Goal: Task Accomplishment & Management: Manage account settings

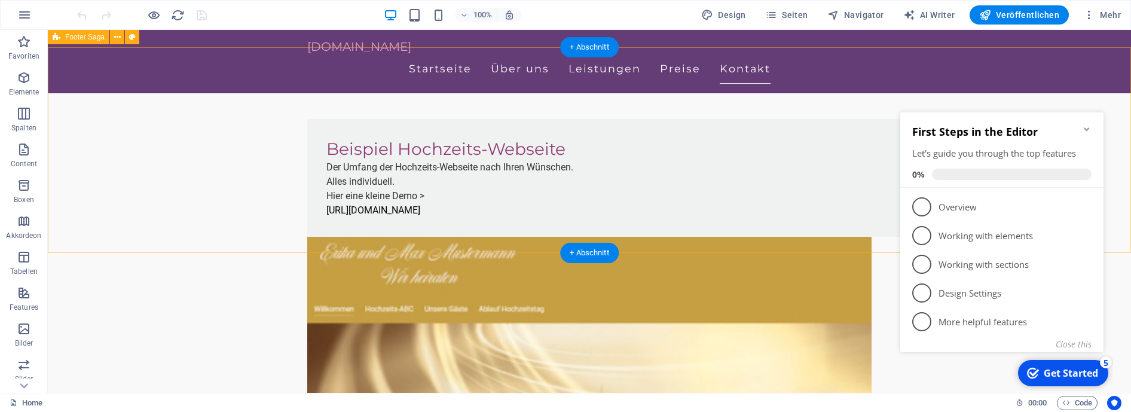
scroll to position [3914, 0]
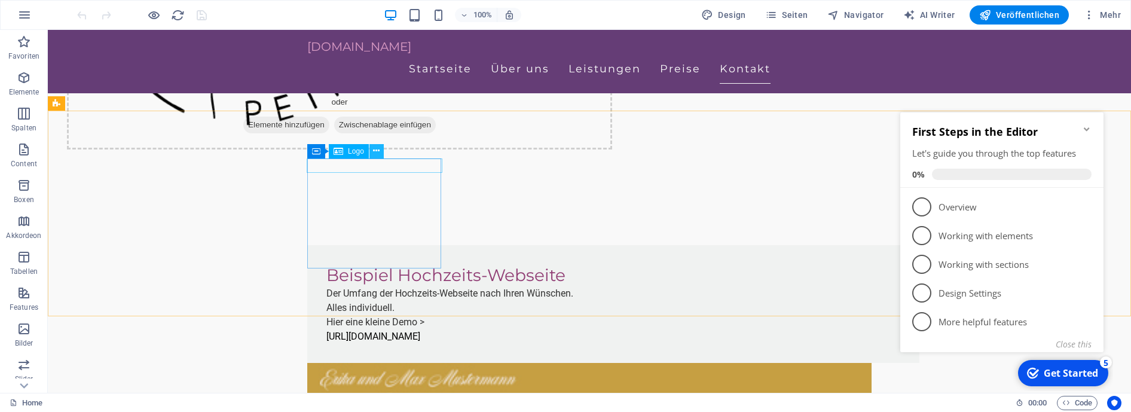
click at [378, 152] on icon at bounding box center [376, 151] width 7 height 13
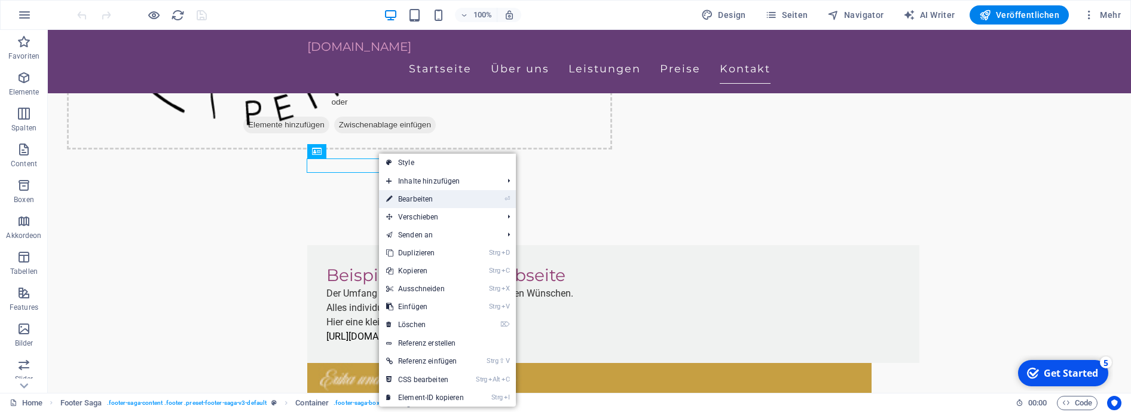
click at [426, 200] on link "⏎ Bearbeiten" at bounding box center [425, 199] width 92 height 18
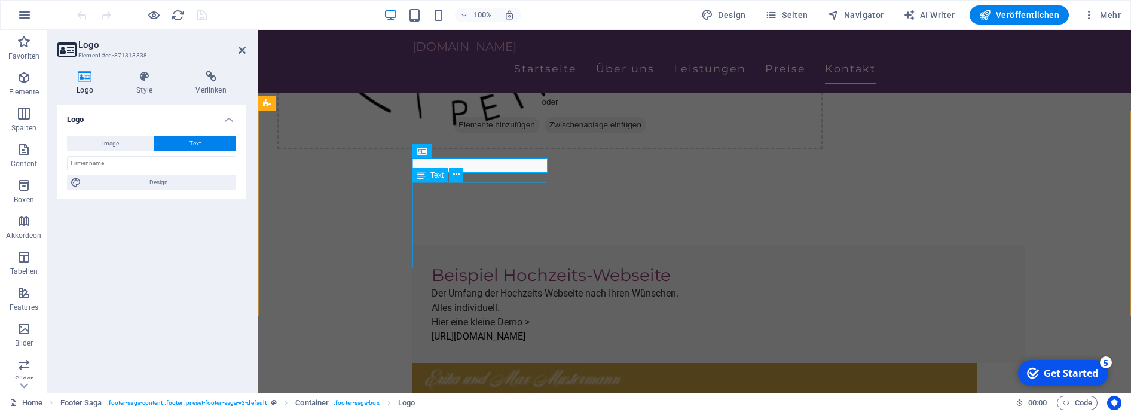
scroll to position [3879, 0]
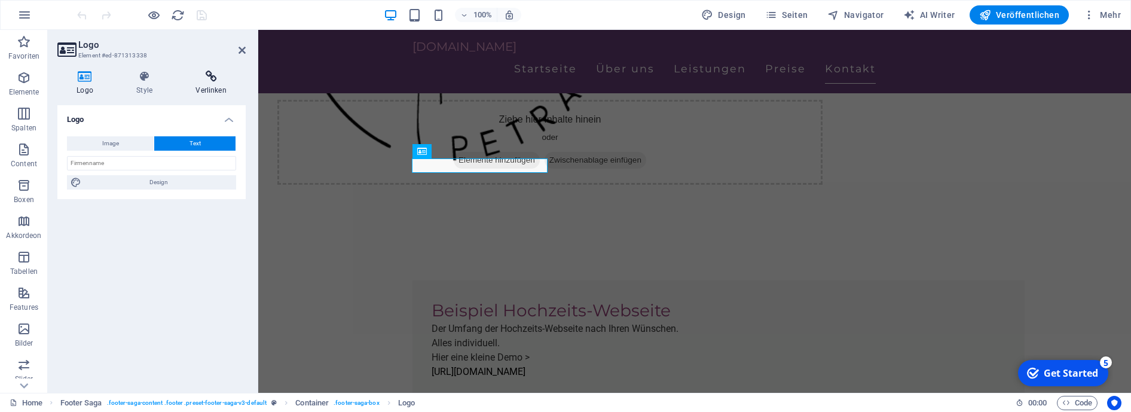
click at [211, 80] on icon at bounding box center [210, 77] width 69 height 12
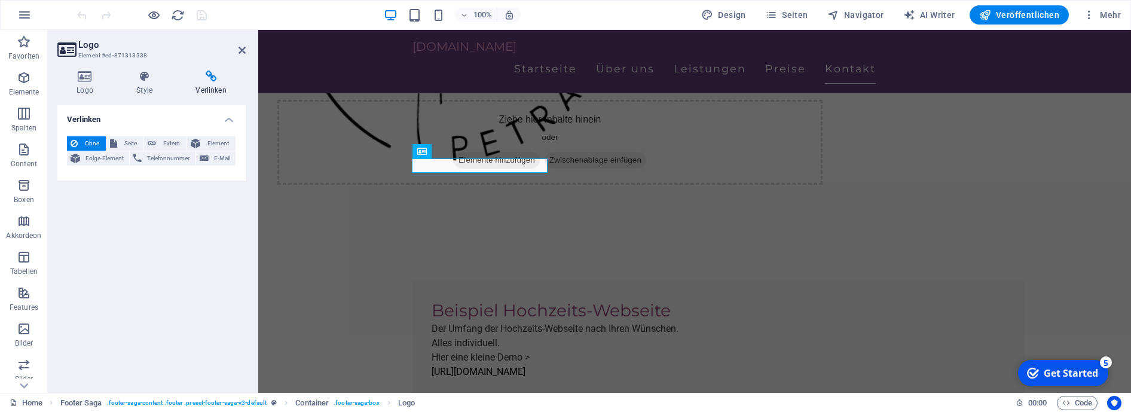
click at [93, 142] on span "Ohne" at bounding box center [91, 143] width 21 height 14
click at [131, 144] on span "Seite" at bounding box center [130, 143] width 19 height 14
select select
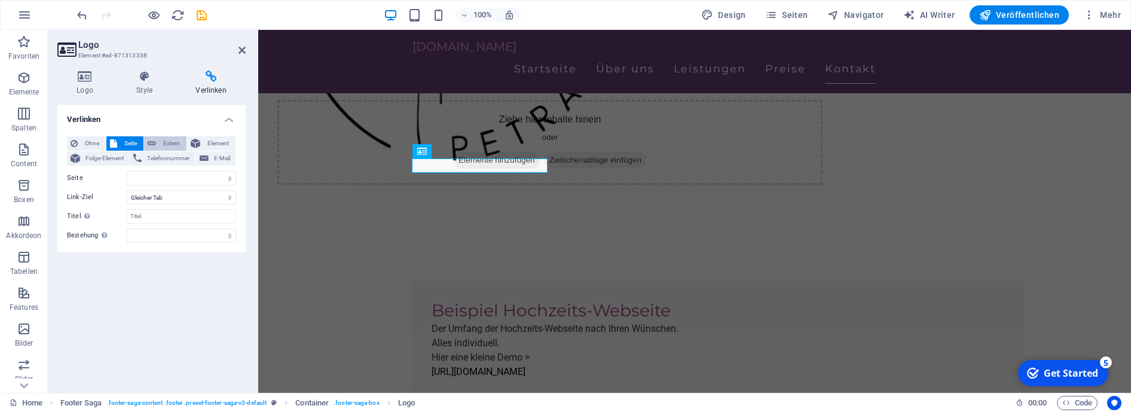
click at [167, 144] on span "Extern" at bounding box center [171, 143] width 23 height 14
select select "blank"
click at [127, 190] on select "Neuer Tab Gleicher Tab Overlay" at bounding box center [181, 197] width 109 height 14
select select
click option "Gleicher Tab" at bounding box center [0, 0] width 0 height 0
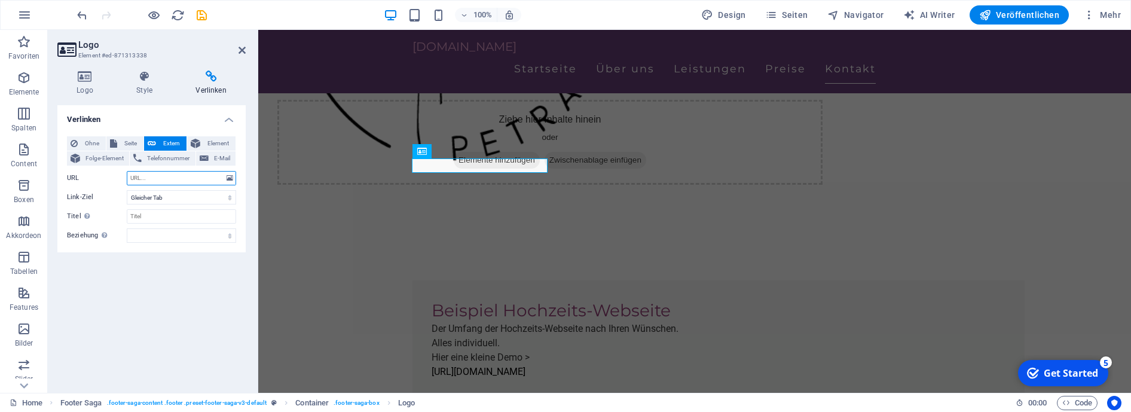
click at [139, 179] on input "URL" at bounding box center [181, 178] width 109 height 14
paste input "https://wirlassenunstrauen.de/"
type input "https://wirlassenunstrauen.de/"
click at [143, 218] on input "Titel Zusätzliche Linkbeschreibung, sollte nicht mit dem Linktext identisch sei…" at bounding box center [181, 216] width 109 height 14
type input "W"
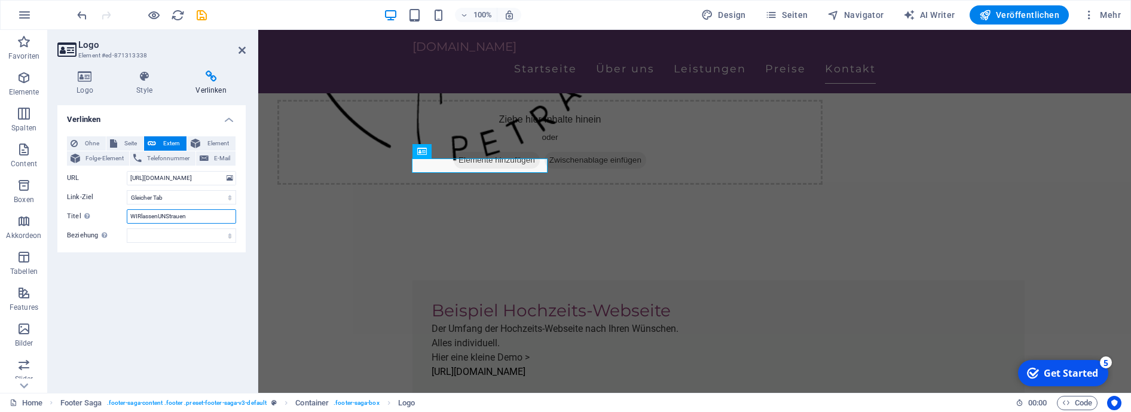
drag, startPoint x: 140, startPoint y: 216, endPoint x: 129, endPoint y: 217, distance: 11.4
click at [129, 216] on input "WIRlassenUNStrauen" at bounding box center [181, 216] width 109 height 14
drag, startPoint x: 166, startPoint y: 215, endPoint x: 157, endPoint y: 215, distance: 9.0
click at [157, 215] on input "wirlassenUNStrauen" at bounding box center [181, 216] width 109 height 14
click at [186, 214] on input "wirlassenunstrauen" at bounding box center [181, 216] width 109 height 14
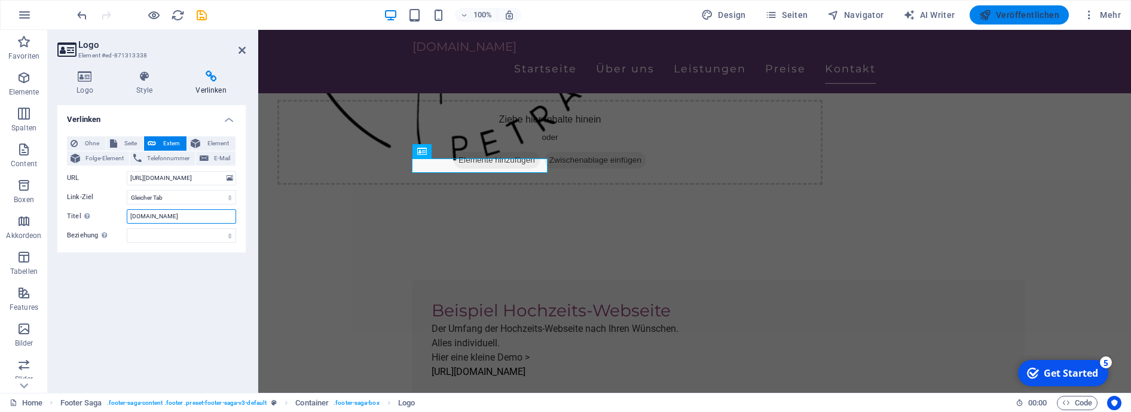
type input "[DOMAIN_NAME]"
click at [1010, 16] on span "Veröffentlichen" at bounding box center [1019, 15] width 80 height 12
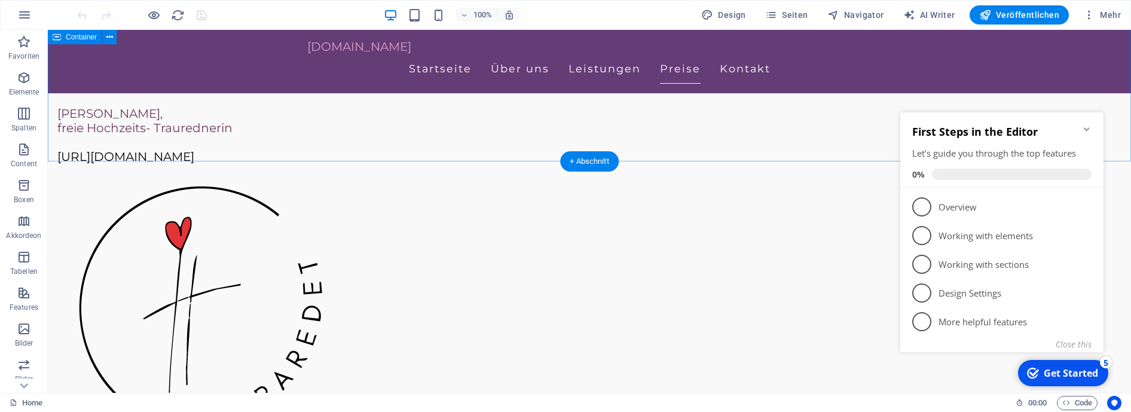
scroll to position [3914, 0]
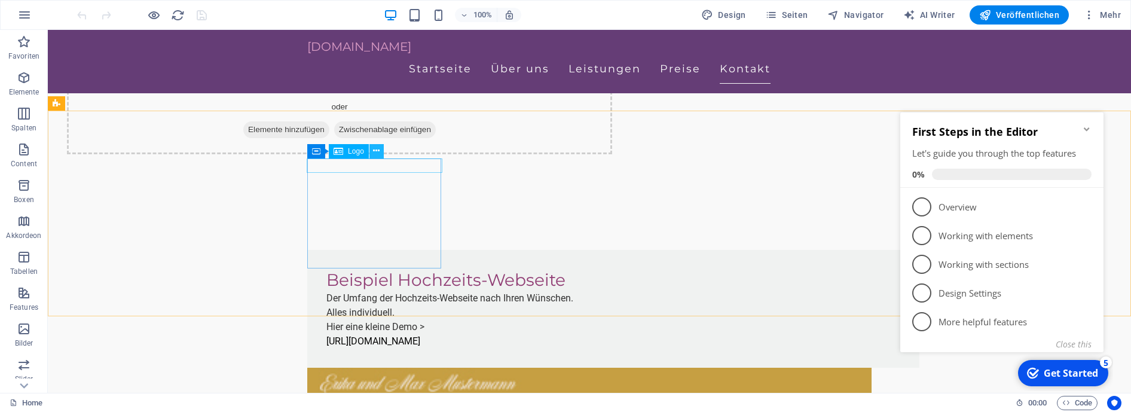
click at [375, 147] on icon at bounding box center [376, 151] width 7 height 13
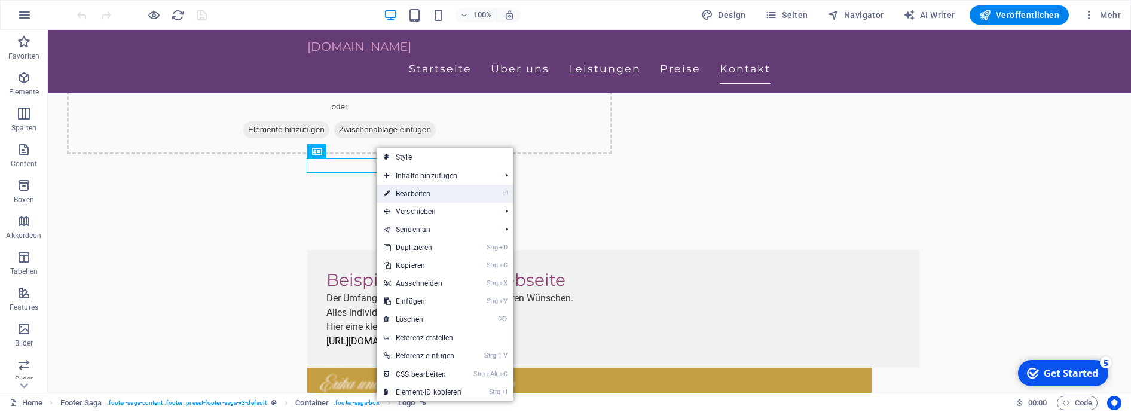
click at [409, 190] on link "⏎ Bearbeiten" at bounding box center [423, 194] width 92 height 18
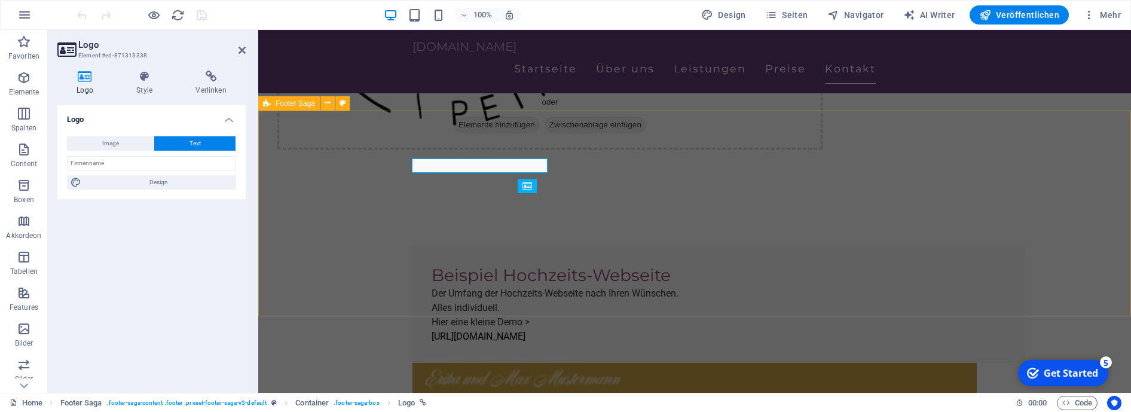
scroll to position [3879, 0]
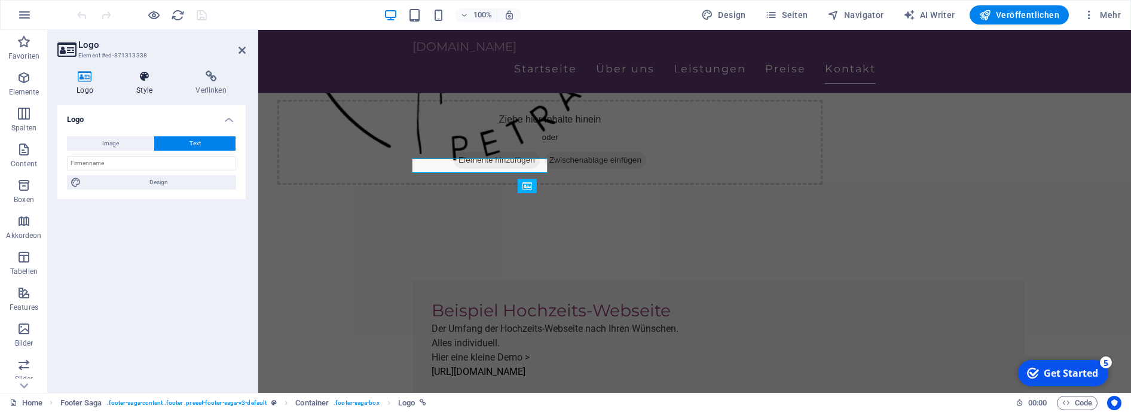
click at [139, 85] on h4 "Style" at bounding box center [146, 83] width 59 height 25
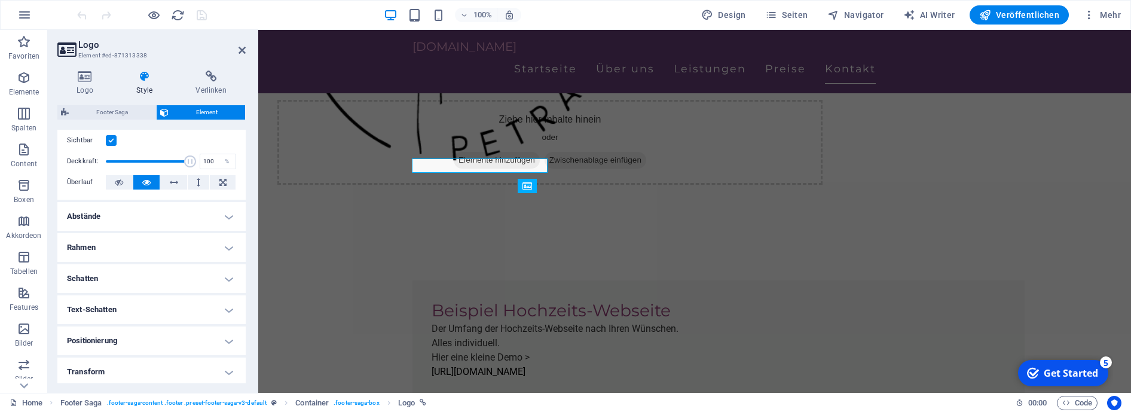
scroll to position [261, 0]
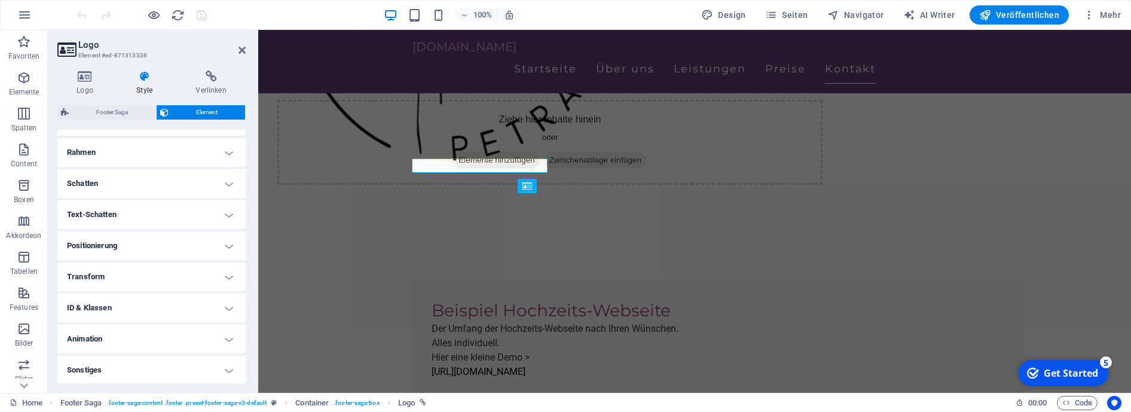
click at [163, 209] on h4 "Text-Schatten" at bounding box center [151, 214] width 188 height 29
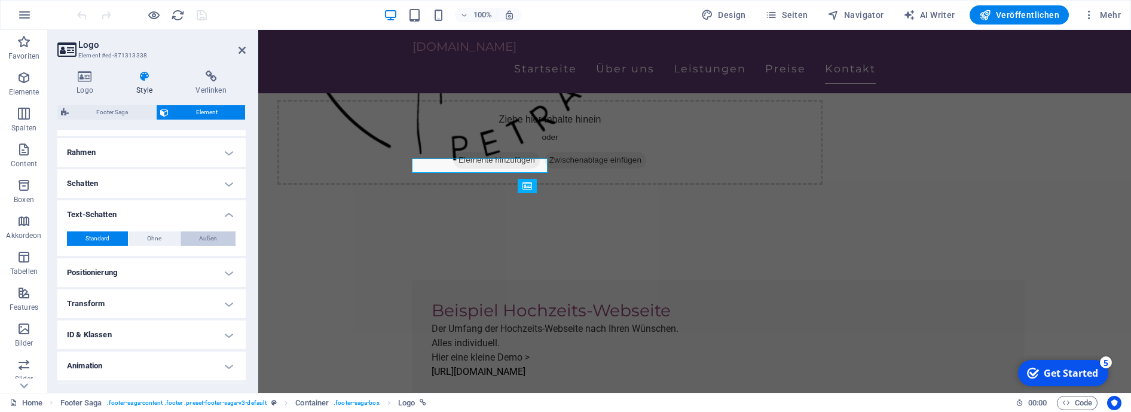
click at [194, 239] on button "Außen" at bounding box center [208, 238] width 55 height 14
type input "rgba(0, 0, 0, 0.2)"
type input "2"
type input "4"
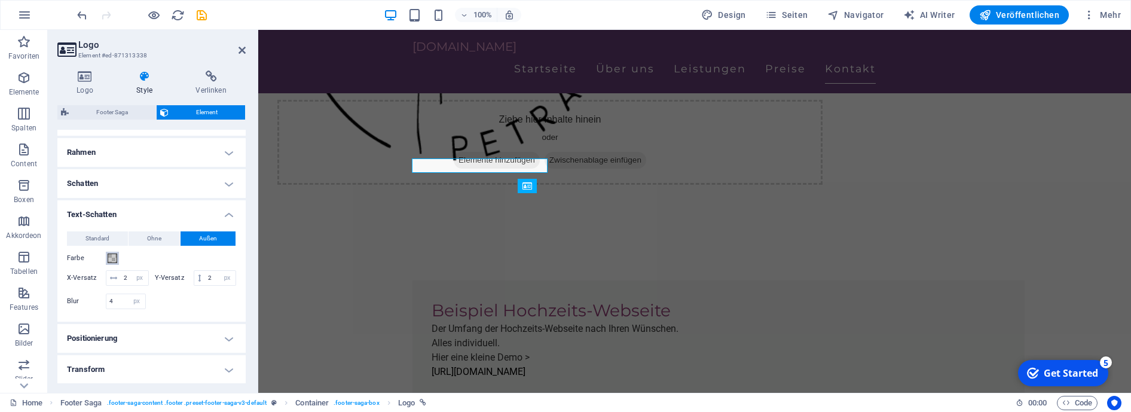
click at [112, 258] on span at bounding box center [113, 258] width 10 height 10
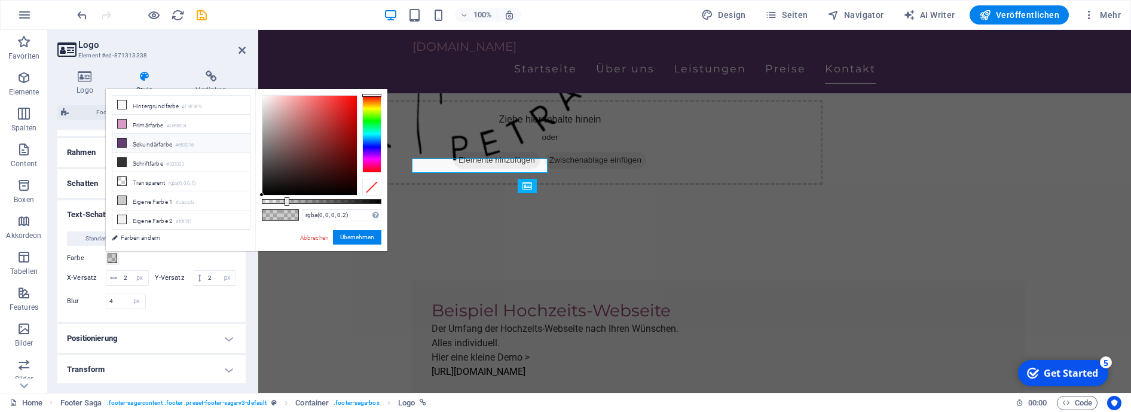
click at [121, 141] on icon at bounding box center [122, 143] width 8 height 8
type input "#653d76"
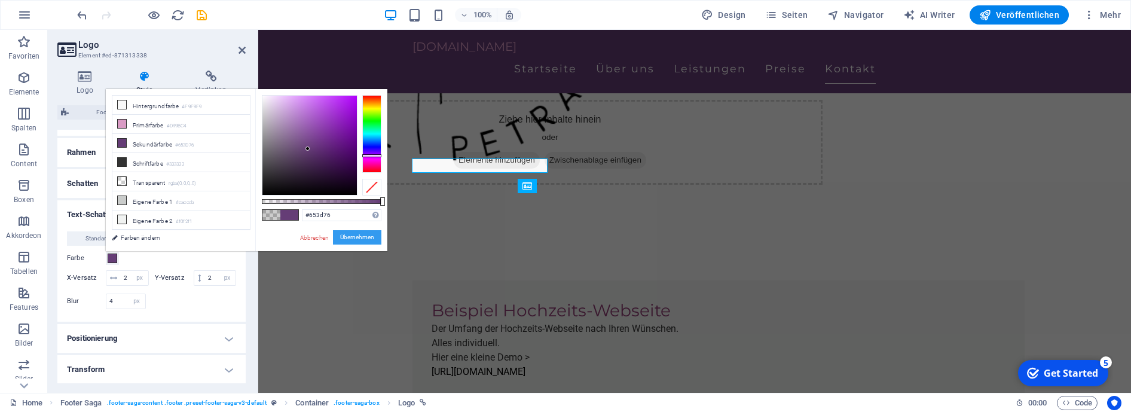
drag, startPoint x: 354, startPoint y: 236, endPoint x: 96, endPoint y: 207, distance: 259.9
click at [354, 236] on button "Übernehmen" at bounding box center [357, 237] width 48 height 14
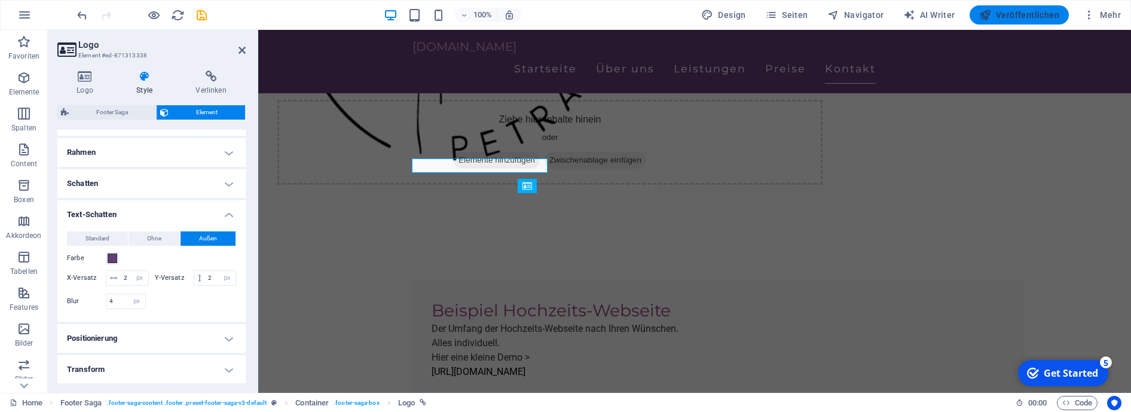
click at [1019, 12] on span "Veröffentlichen" at bounding box center [1019, 15] width 80 height 12
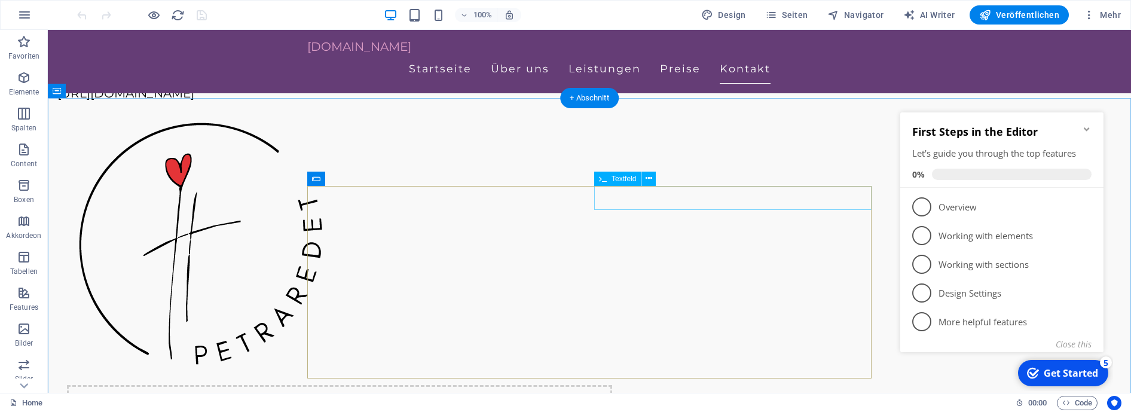
scroll to position [3914, 0]
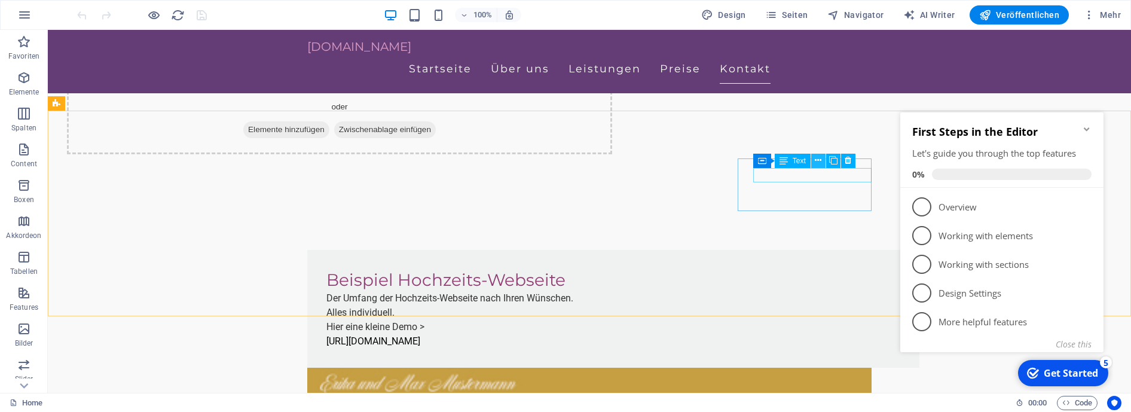
click at [818, 161] on icon at bounding box center [818, 160] width 7 height 13
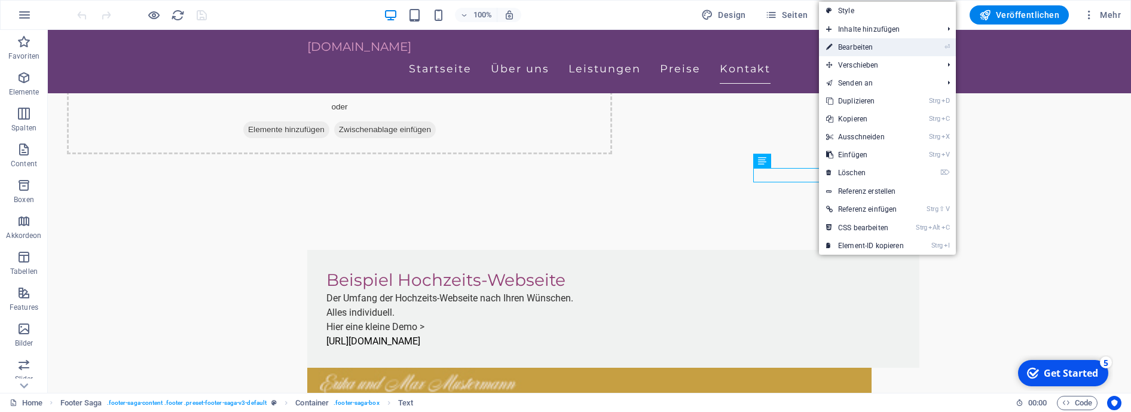
click at [845, 48] on link "⏎ Bearbeiten" at bounding box center [865, 47] width 92 height 18
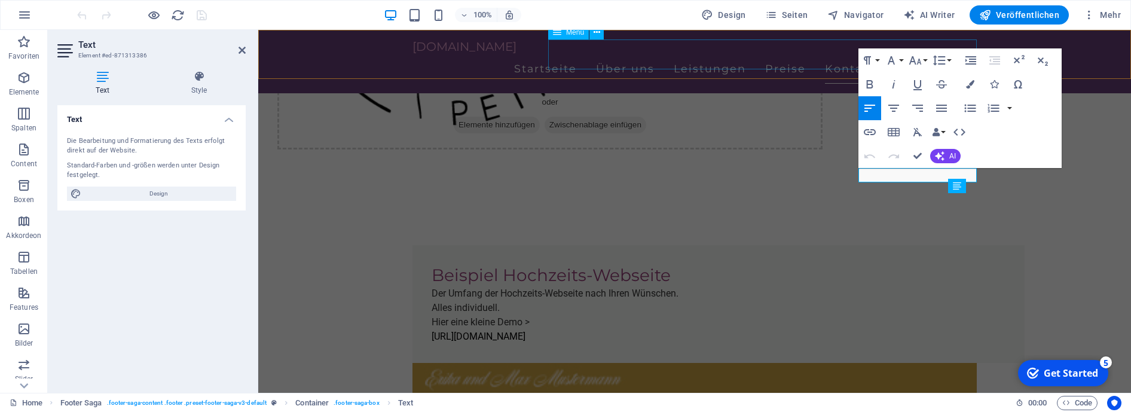
scroll to position [3879, 0]
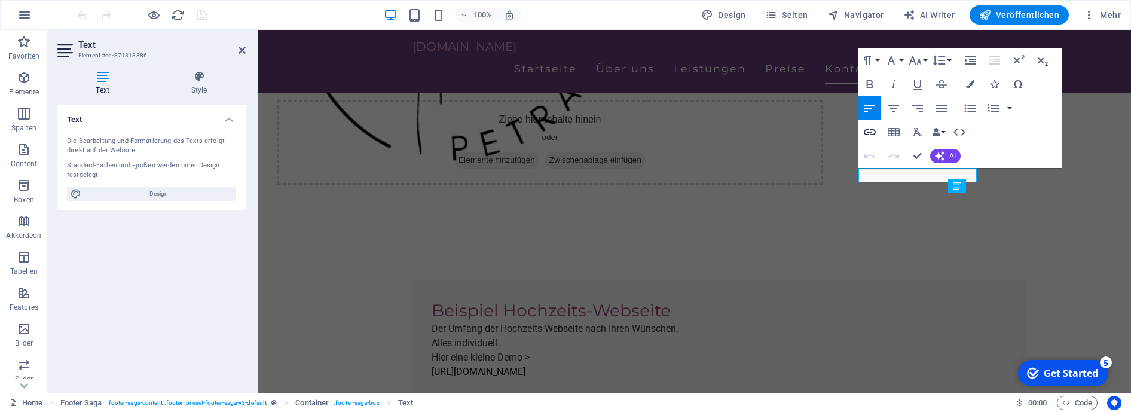
click at [870, 130] on icon "button" at bounding box center [870, 132] width 12 height 6
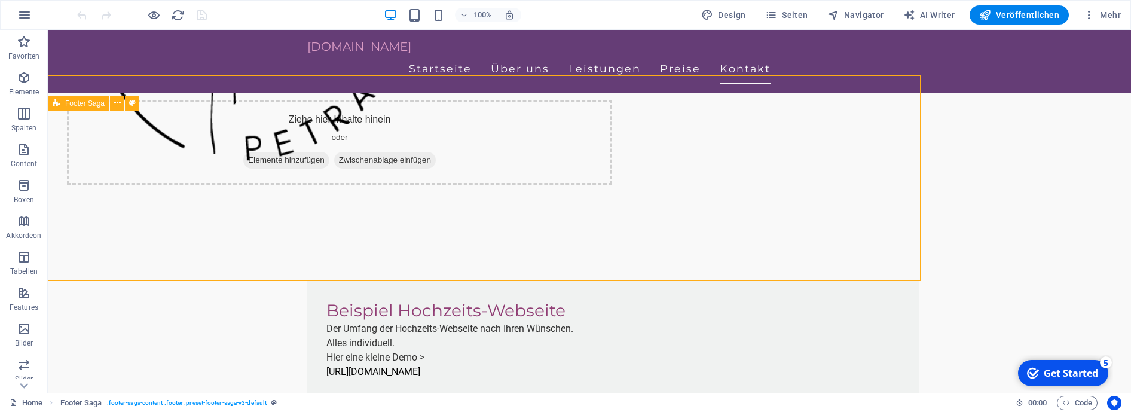
scroll to position [3914, 0]
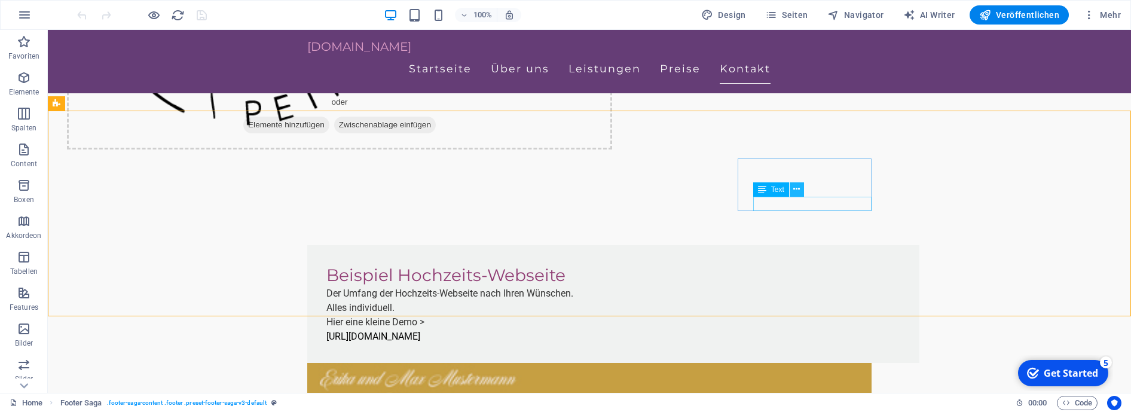
click at [796, 189] on icon at bounding box center [796, 189] width 7 height 13
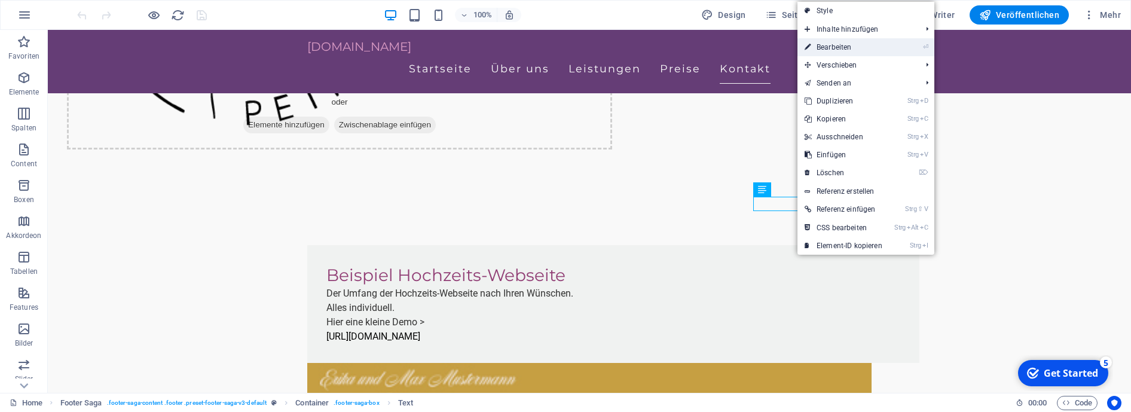
click at [832, 45] on link "⏎ Bearbeiten" at bounding box center [844, 47] width 92 height 18
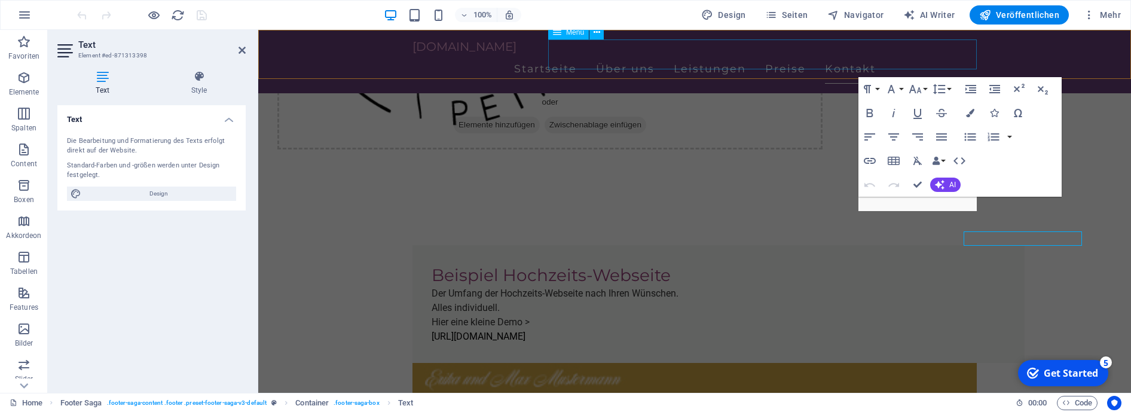
scroll to position [3879, 0]
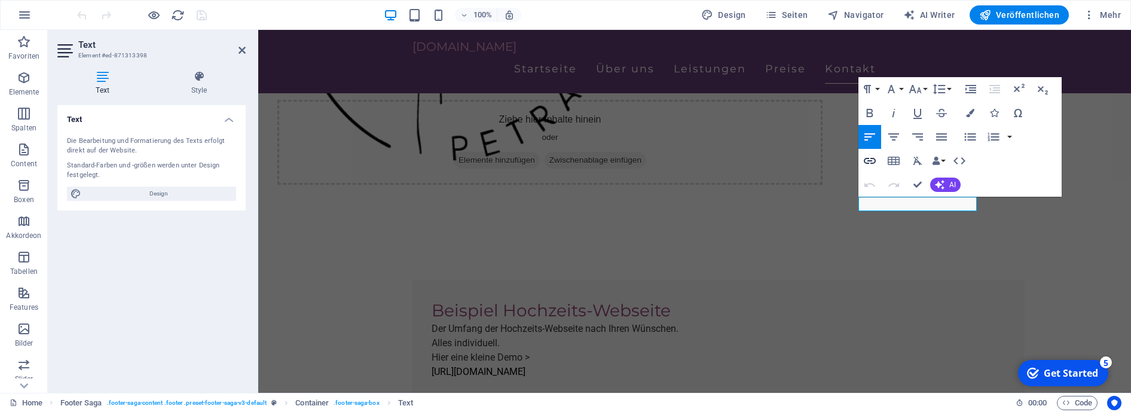
click at [870, 164] on icon "button" at bounding box center [870, 161] width 14 height 14
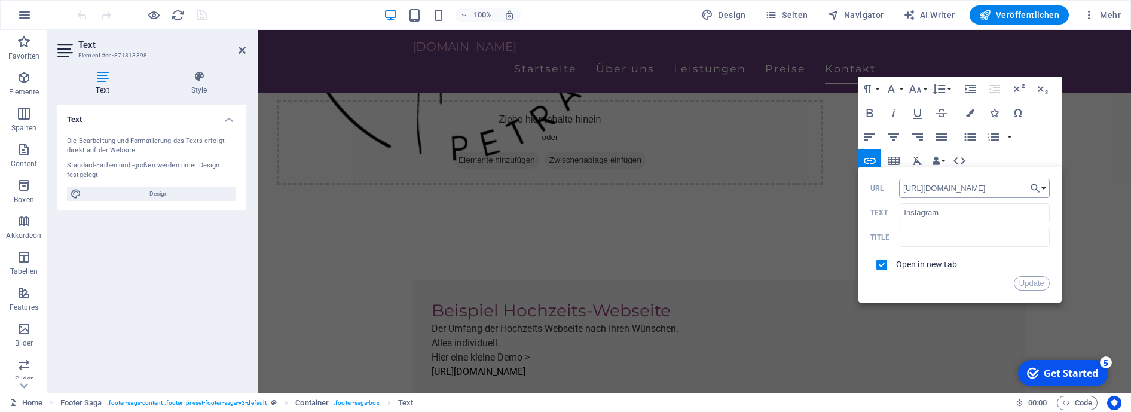
drag, startPoint x: 986, startPoint y: 190, endPoint x: 902, endPoint y: 190, distance: 84.3
click at [902, 190] on input "https://www.instagram.com/" at bounding box center [974, 188] width 151 height 19
type input "https://www.instagram.com/imhof.peter.crossmedia/"
click at [915, 240] on input "text" at bounding box center [974, 237] width 149 height 19
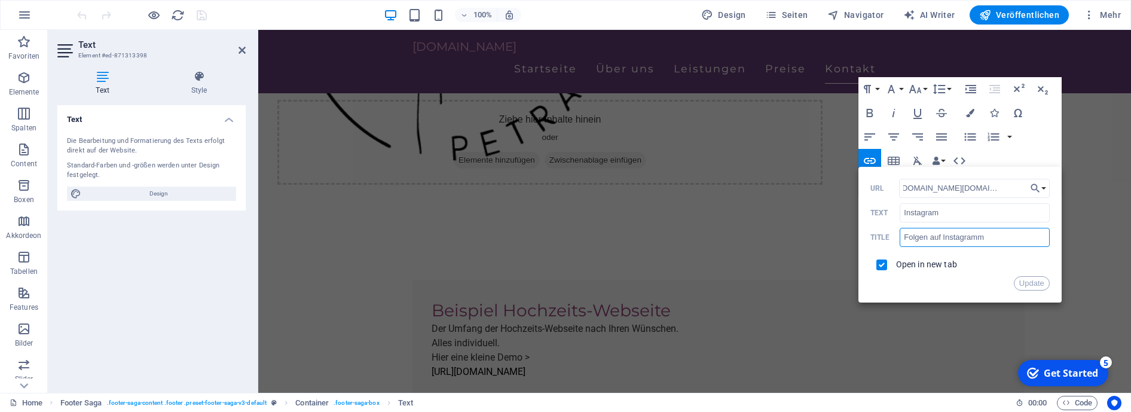
type input "Folgen auf Instagram"
click at [1033, 284] on button "Update" at bounding box center [1032, 283] width 36 height 14
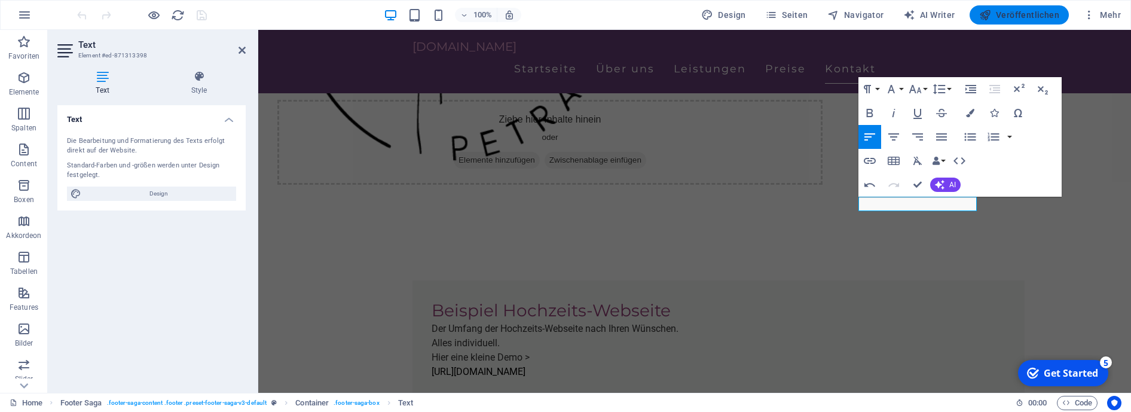
click at [1044, 13] on span "Veröffentlichen" at bounding box center [1019, 15] width 80 height 12
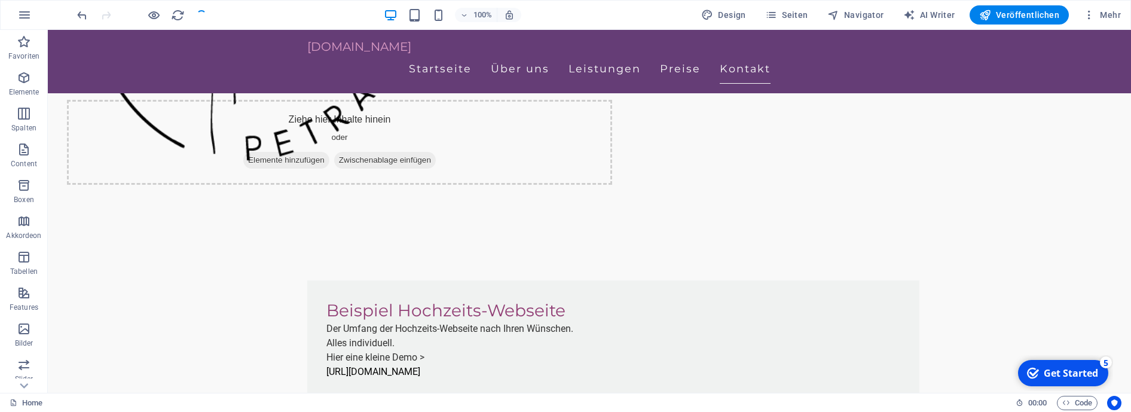
scroll to position [3914, 0]
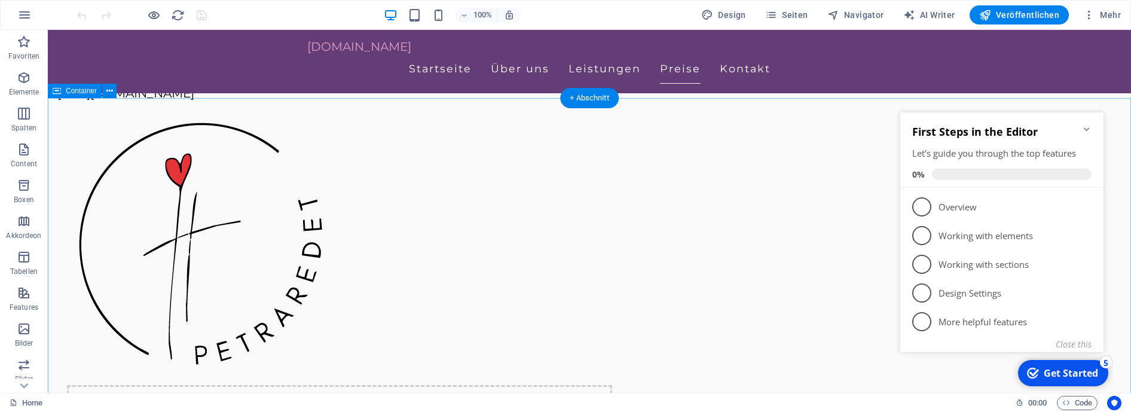
scroll to position [3977, 0]
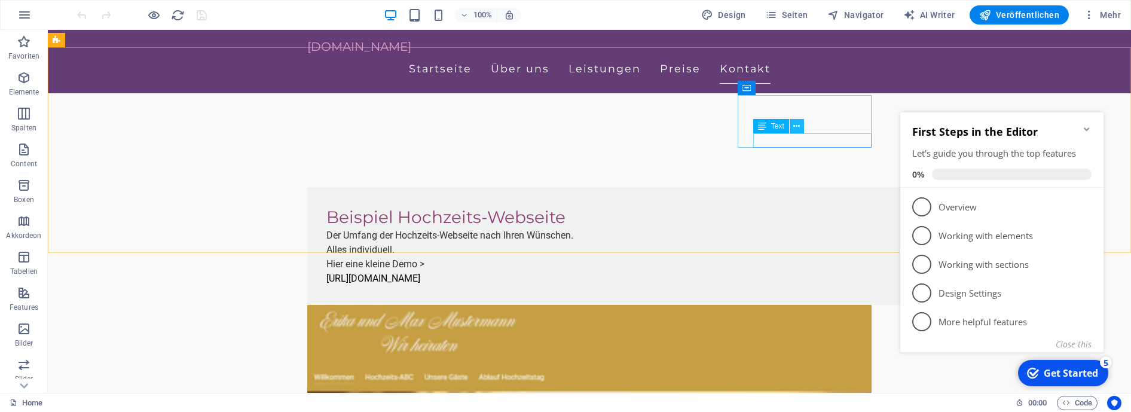
click at [798, 126] on icon at bounding box center [796, 126] width 7 height 13
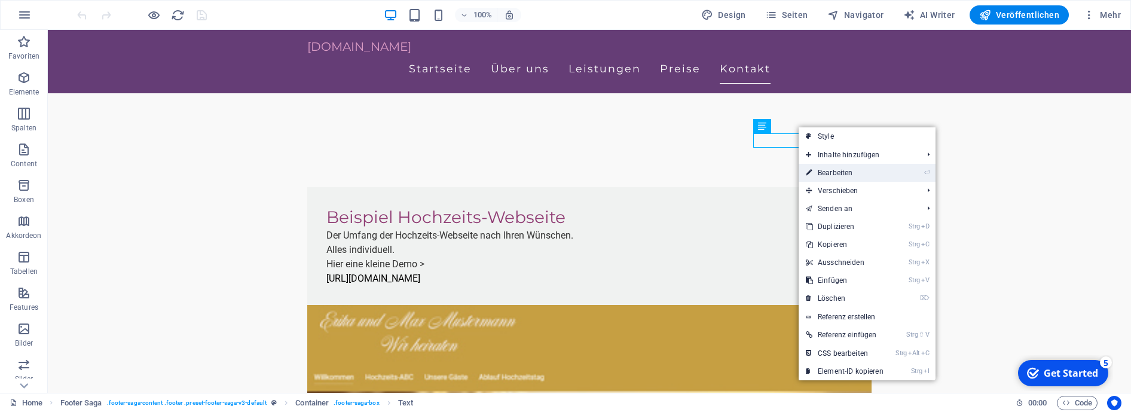
click at [823, 170] on link "⏎ Bearbeiten" at bounding box center [845, 173] width 92 height 18
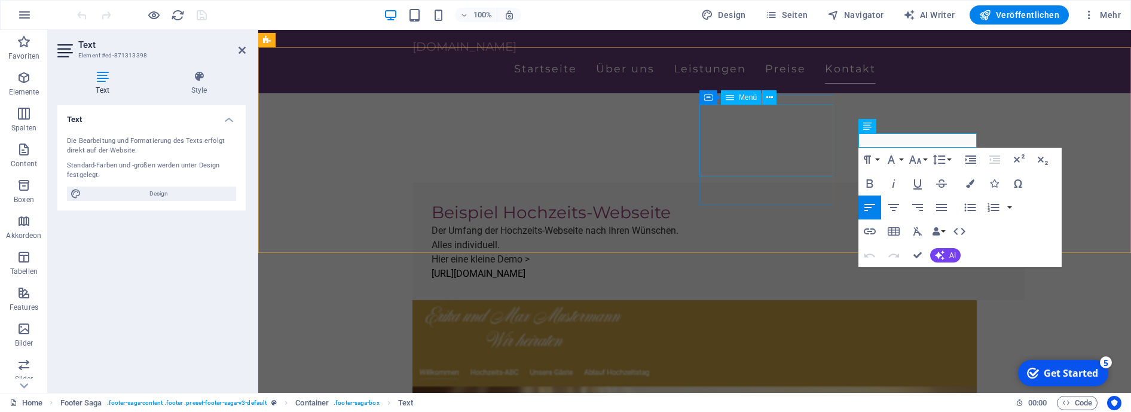
scroll to position [3942, 0]
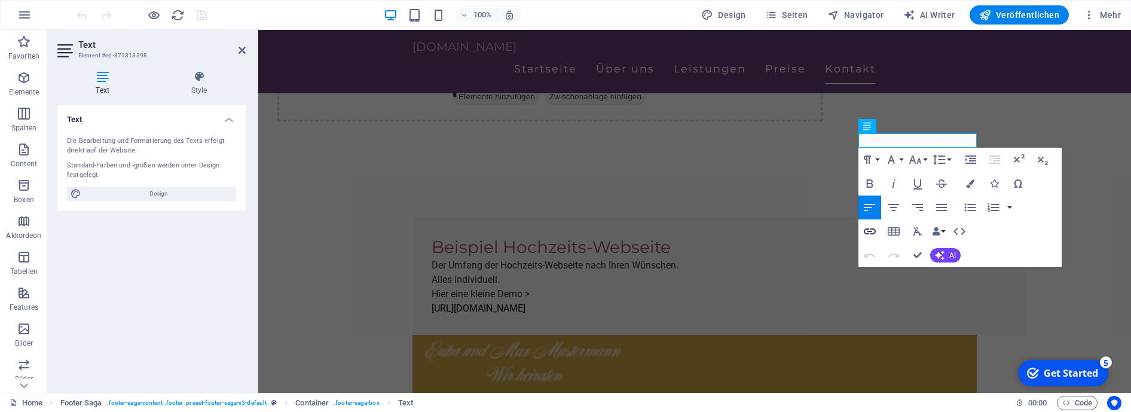
click at [872, 232] on icon "button" at bounding box center [870, 231] width 12 height 6
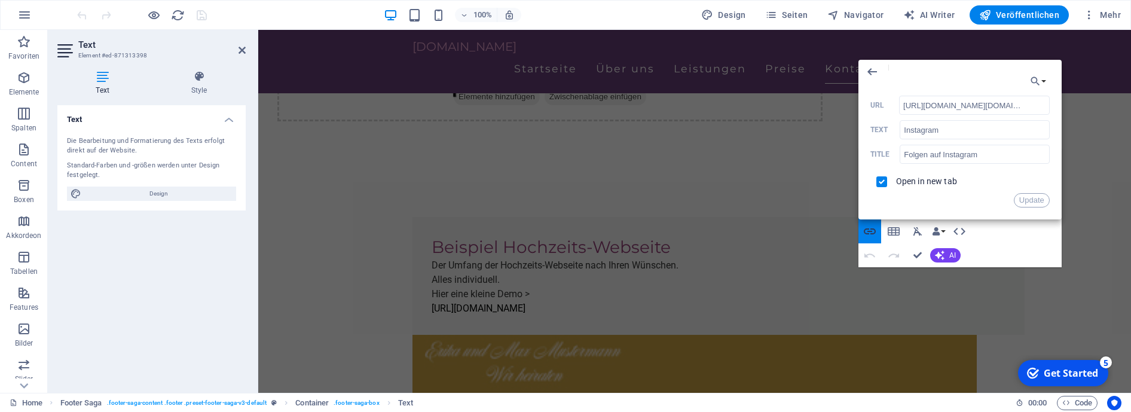
scroll to position [0, 59]
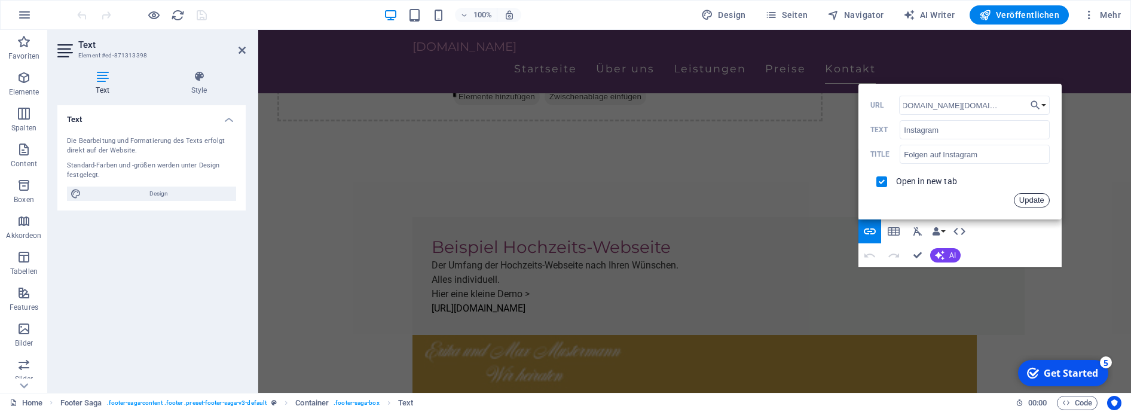
click at [1033, 201] on button "Update" at bounding box center [1032, 200] width 36 height 14
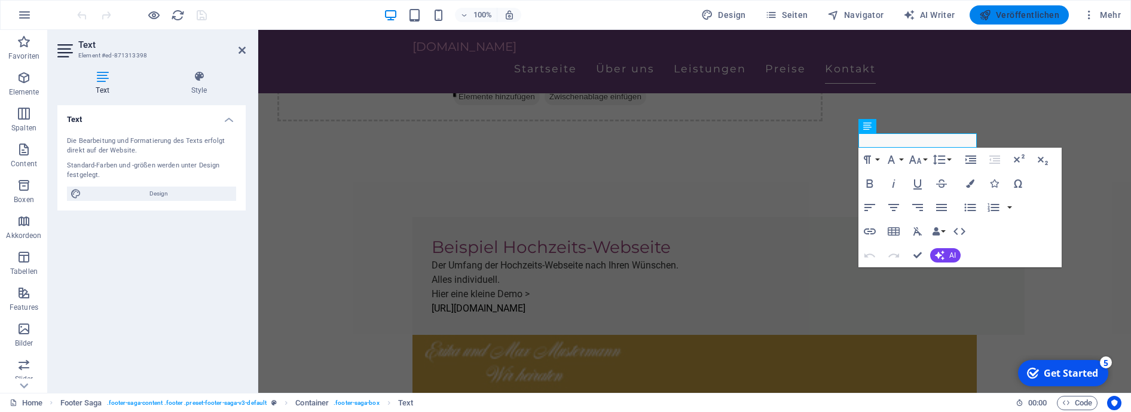
click at [1015, 17] on span "Veröffentlichen" at bounding box center [1019, 15] width 80 height 12
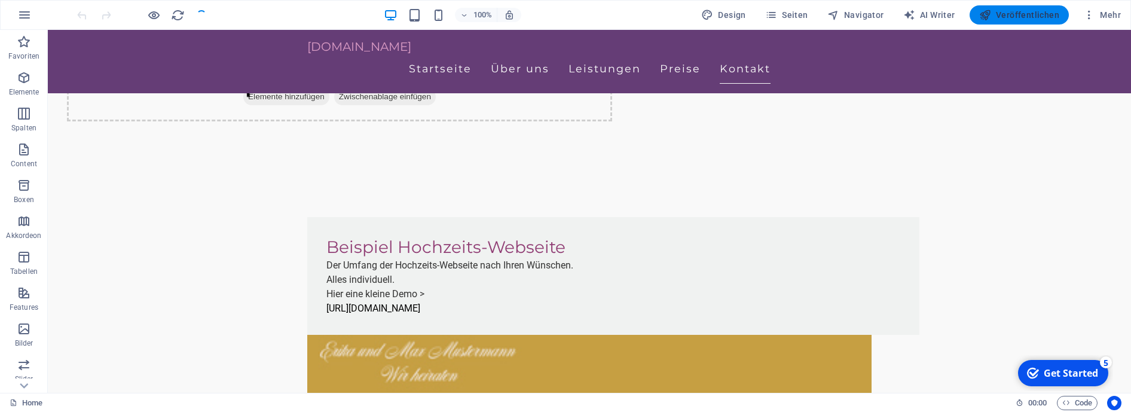
scroll to position [3977, 0]
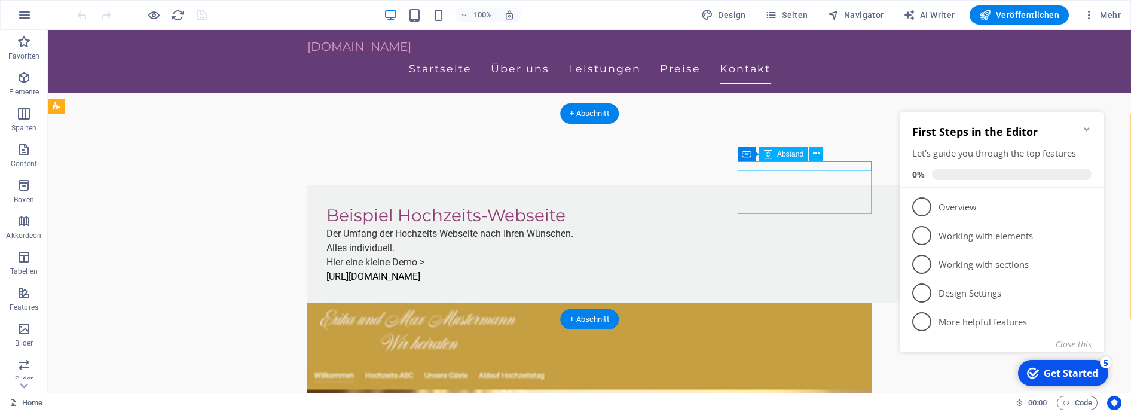
scroll to position [3911, 0]
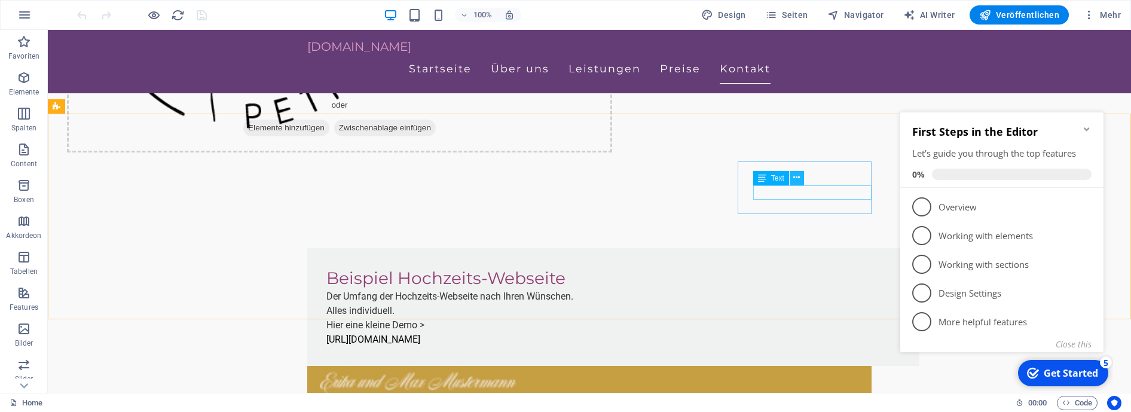
click at [797, 180] on icon at bounding box center [796, 178] width 7 height 13
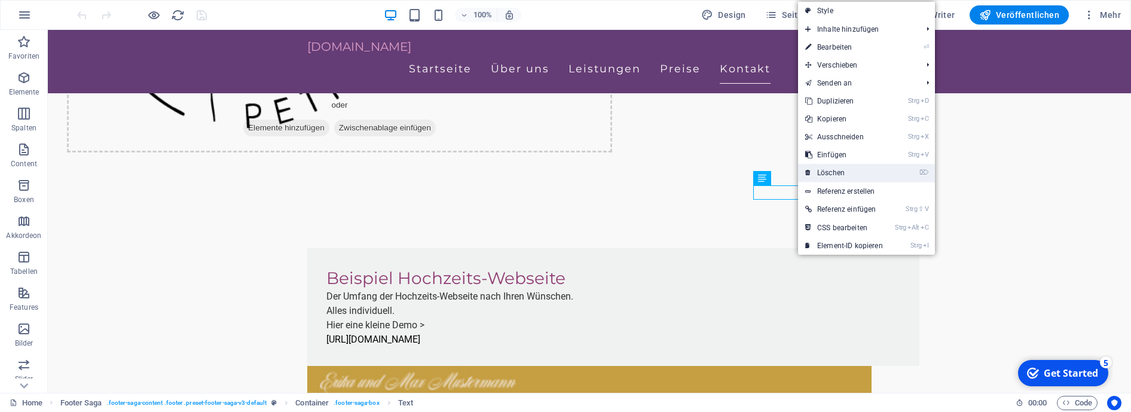
click at [811, 175] on icon at bounding box center [808, 173] width 6 height 18
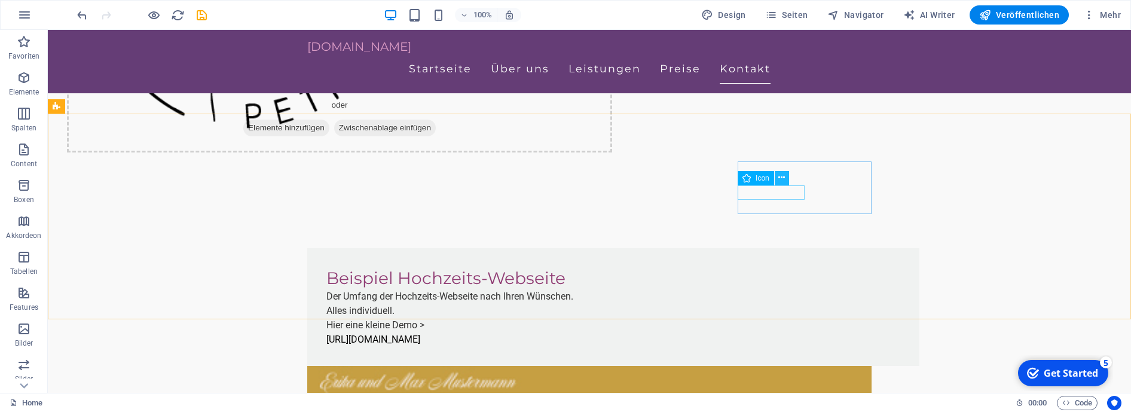
click at [778, 179] on button at bounding box center [782, 178] width 14 height 14
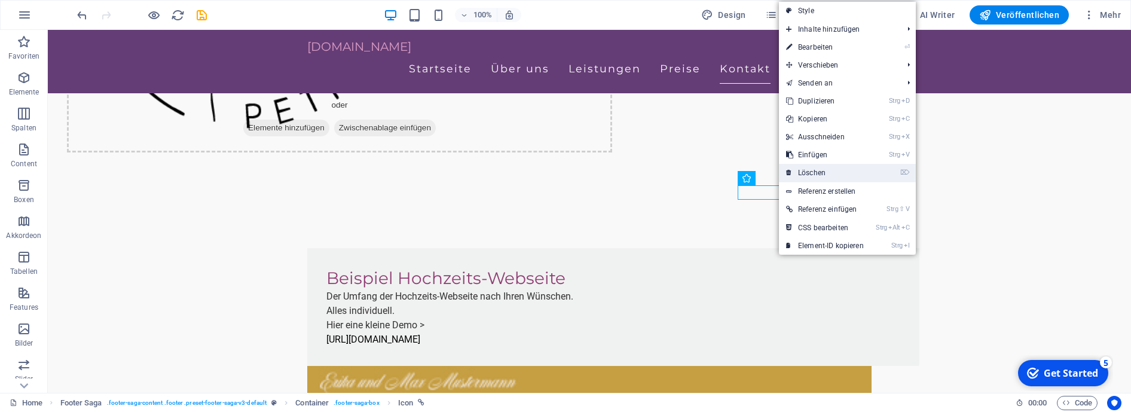
click at [792, 175] on icon at bounding box center [789, 173] width 6 height 18
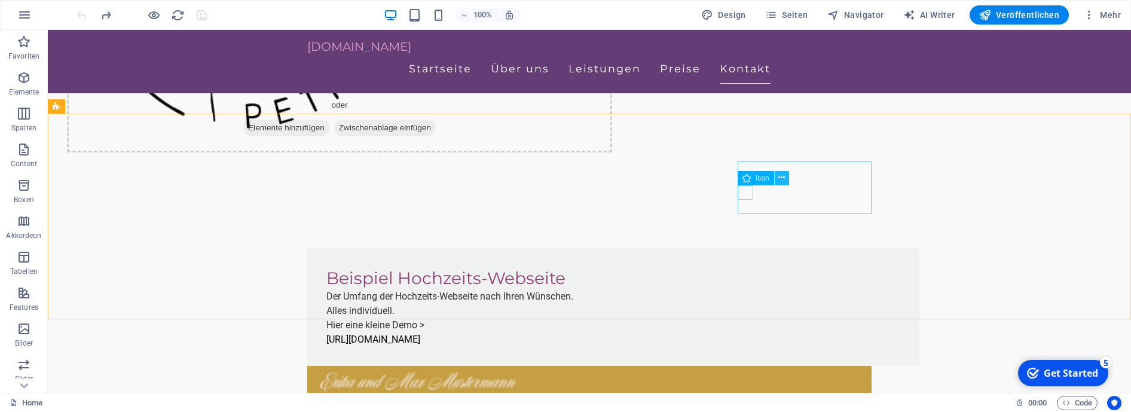
click at [781, 178] on icon at bounding box center [781, 178] width 7 height 13
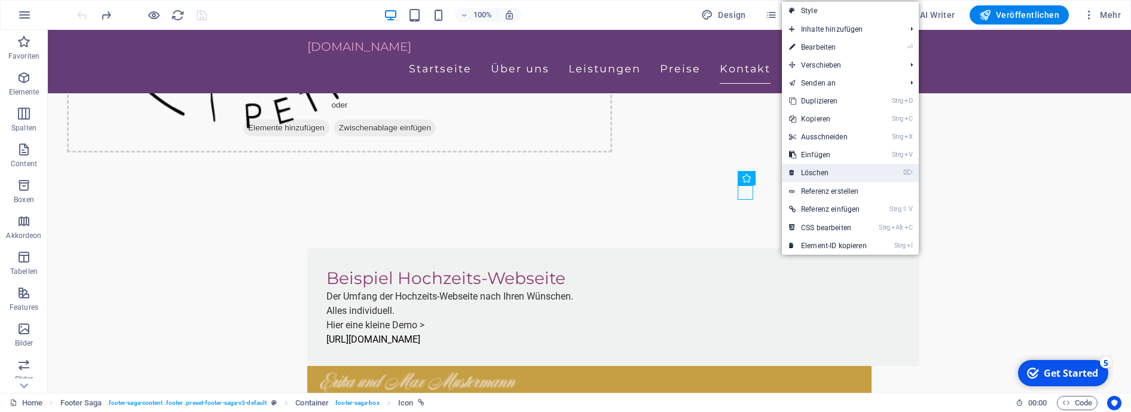
drag, startPoint x: 804, startPoint y: 172, endPoint x: 792, endPoint y: 143, distance: 30.9
click at [804, 172] on link "⌦ Löschen" at bounding box center [828, 173] width 92 height 18
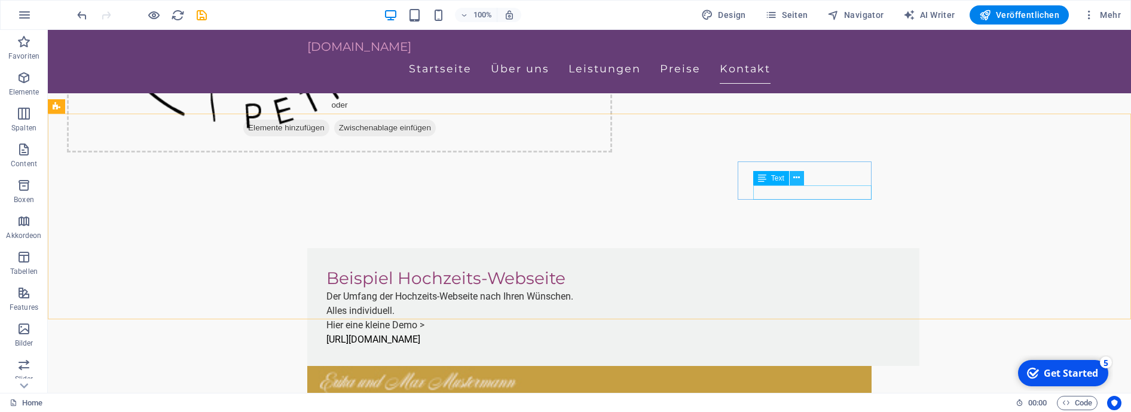
click at [795, 180] on icon at bounding box center [796, 178] width 7 height 13
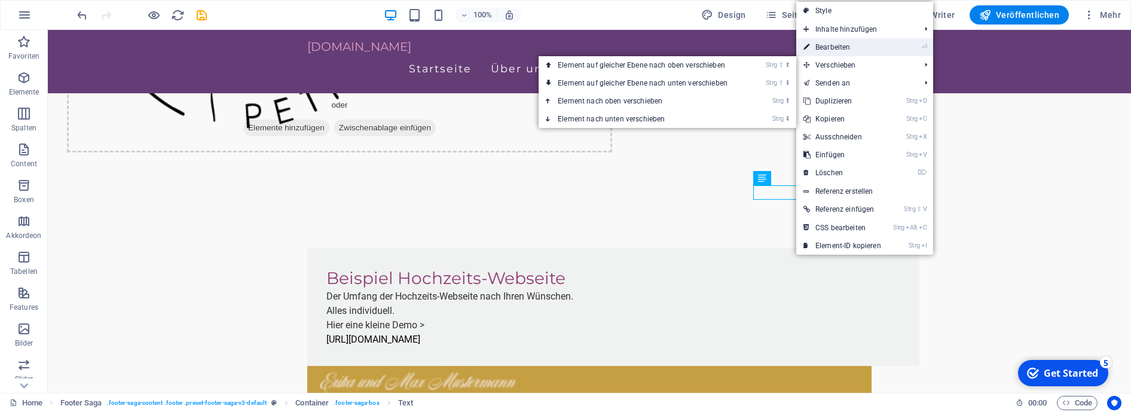
click at [838, 47] on link "⏎ Bearbeiten" at bounding box center [842, 47] width 92 height 18
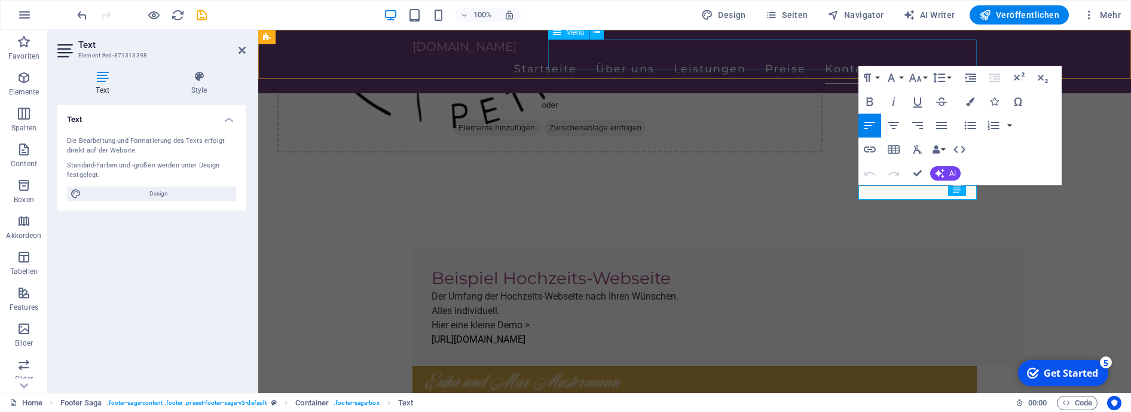
scroll to position [3876, 0]
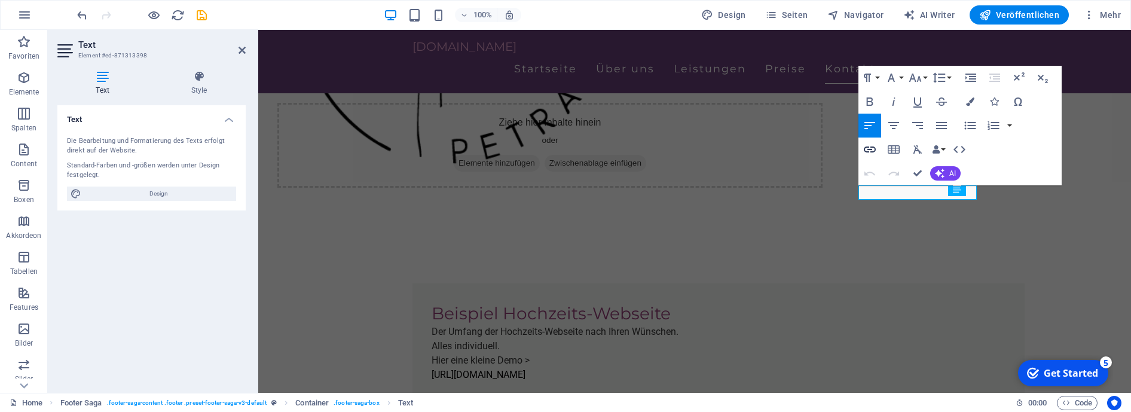
click at [870, 147] on icon "button" at bounding box center [870, 149] width 14 height 14
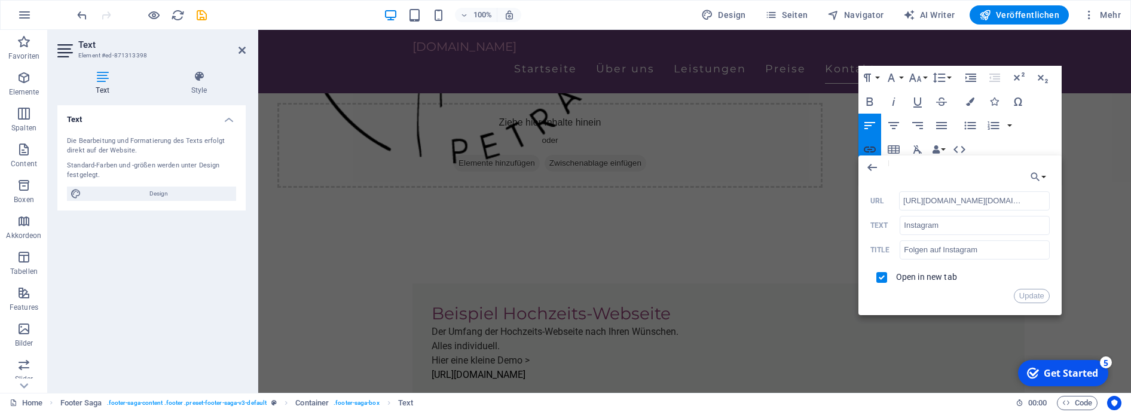
scroll to position [0, 59]
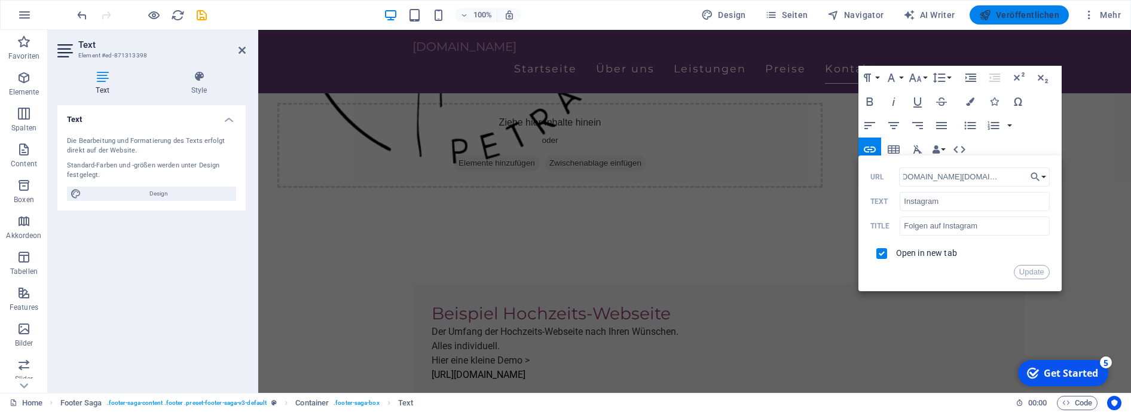
click at [1028, 19] on span "Veröffentlichen" at bounding box center [1019, 15] width 80 height 12
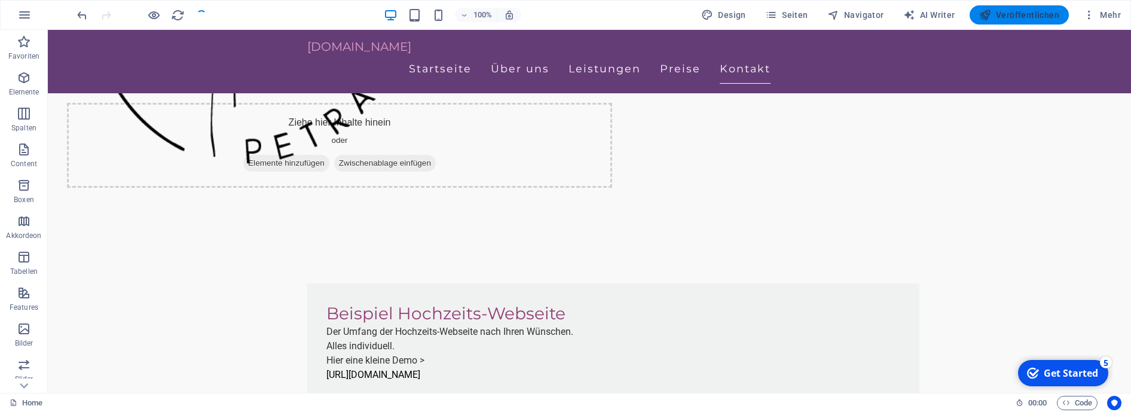
scroll to position [3911, 0]
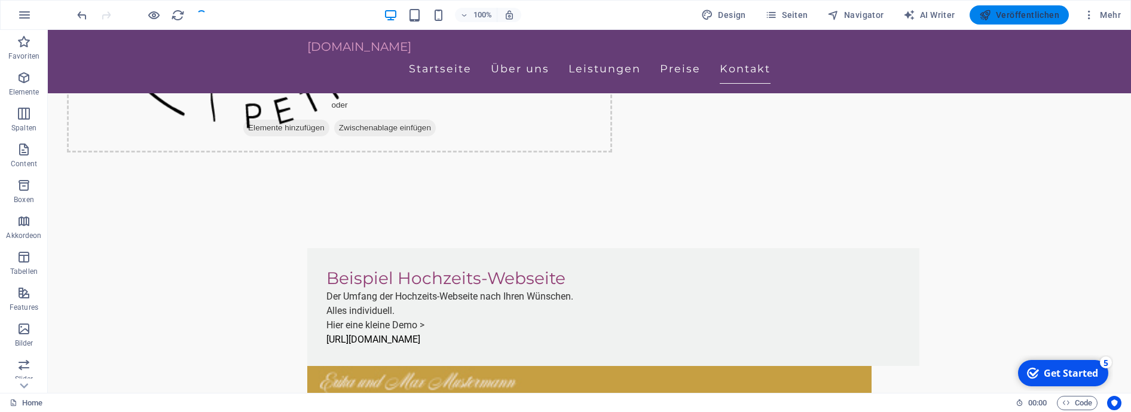
click at [1028, 19] on span "Veröffentlichen" at bounding box center [1019, 15] width 80 height 12
